Goal: Transaction & Acquisition: Book appointment/travel/reservation

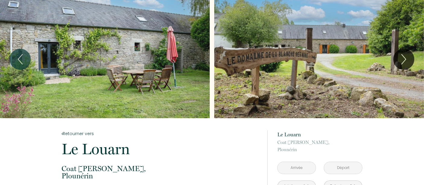
drag, startPoint x: 179, startPoint y: 114, endPoint x: 110, endPoint y: 85, distance: 75.8
click at [110, 85] on div "Slideshow" at bounding box center [105, 59] width 210 height 118
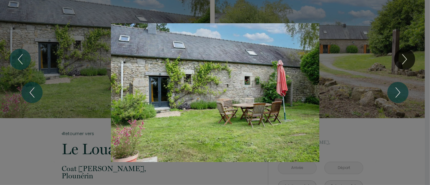
click at [114, 28] on div "Slideshow" at bounding box center [215, 92] width 322 height 139
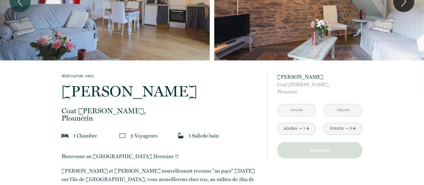
scroll to position [134, 0]
